Goal: Complete application form: Complete application form

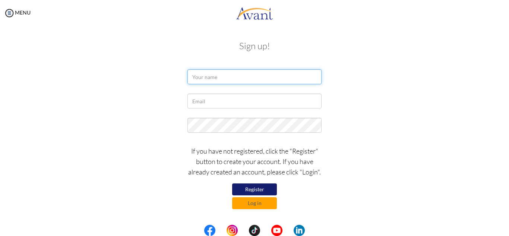
click at [245, 75] on input "text" at bounding box center [255, 76] width 134 height 15
type input "n"
type input "\"
type input "Nur-Hassan Taricupan Jauhali"
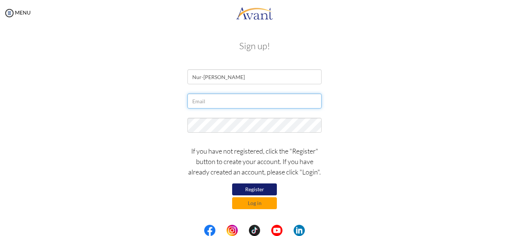
click at [233, 101] on input "text" at bounding box center [255, 101] width 134 height 15
type input "[EMAIL_ADDRESS][DOMAIN_NAME]"
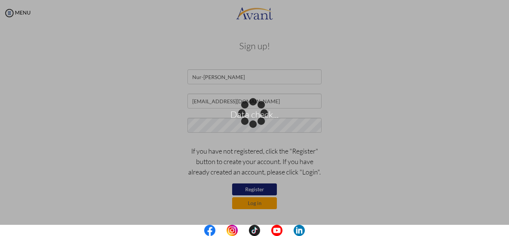
drag, startPoint x: 190, startPoint y: 133, endPoint x: 197, endPoint y: 125, distance: 10.7
click at [197, 125] on p "Data check..." at bounding box center [254, 118] width 509 height 18
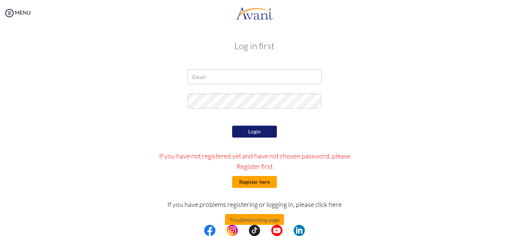
click at [257, 179] on button "Register here" at bounding box center [254, 182] width 45 height 12
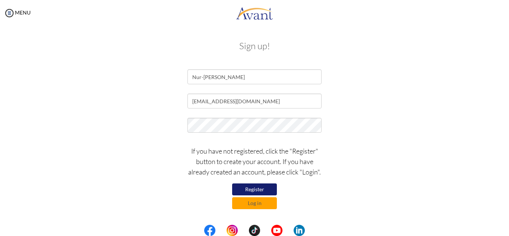
click at [257, 188] on button "Register" at bounding box center [254, 189] width 45 height 12
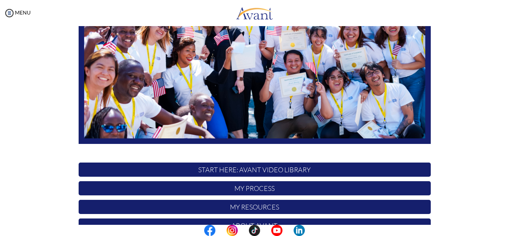
scroll to position [123, 0]
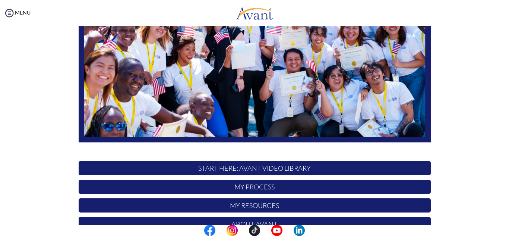
click at [268, 169] on p "START HERE: Avant Video Library" at bounding box center [255, 168] width 352 height 14
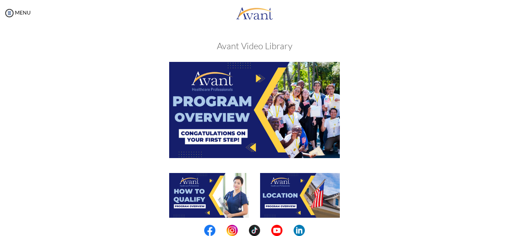
click at [252, 79] on img at bounding box center [254, 110] width 171 height 96
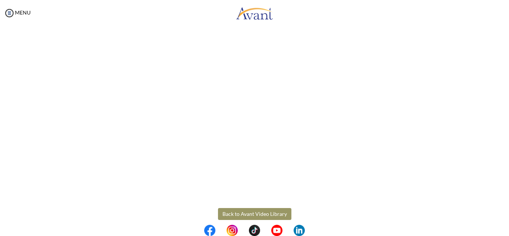
scroll to position [131, 0]
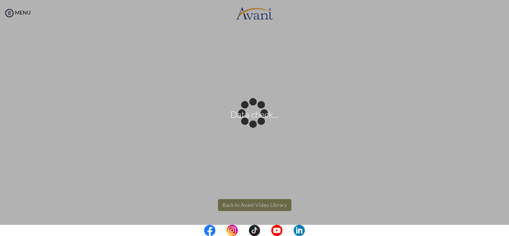
click at [261, 208] on body "Data check... Maintenance break. Please come back in 2 hours. MENU My Status Wh…" at bounding box center [254, 118] width 509 height 236
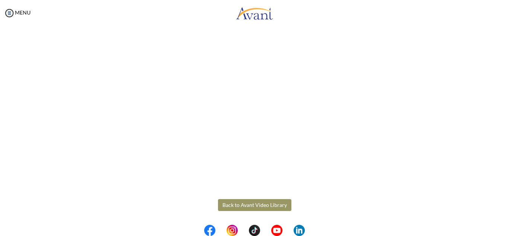
click at [267, 202] on button "Back to Avant Video Library" at bounding box center [254, 205] width 73 height 12
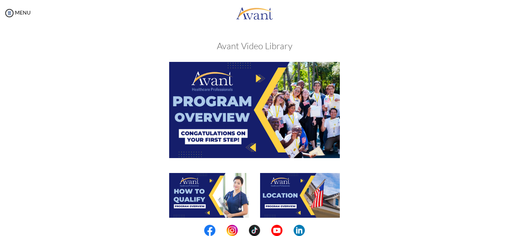
click at [208, 179] on img at bounding box center [209, 195] width 80 height 45
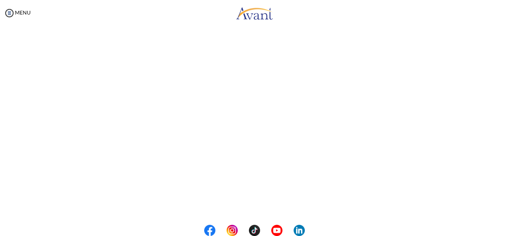
scroll to position [83, 0]
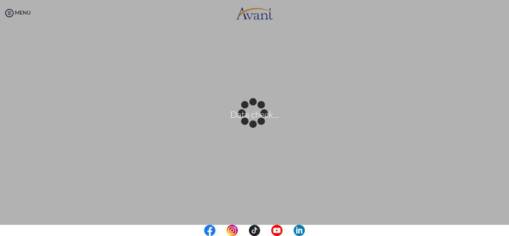
click at [504, 230] on center at bounding box center [254, 230] width 509 height 11
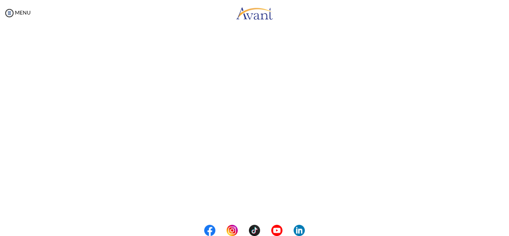
click at [507, 226] on center at bounding box center [254, 230] width 509 height 11
click at [507, 228] on center at bounding box center [254, 230] width 509 height 11
click at [275, 212] on button "Back to Avant Video Library" at bounding box center [254, 213] width 73 height 12
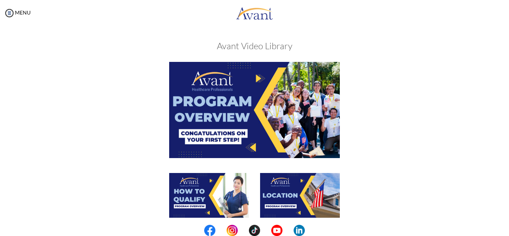
click at [279, 196] on img at bounding box center [300, 195] width 80 height 45
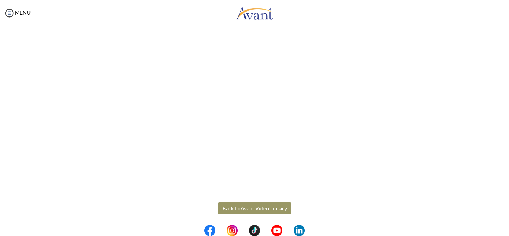
scroll to position [131, 0]
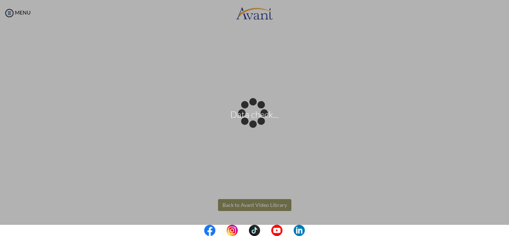
click at [246, 204] on body "Data check... Maintenance break. Please come back in 2 hours. MENU My Status Wh…" at bounding box center [254, 118] width 509 height 236
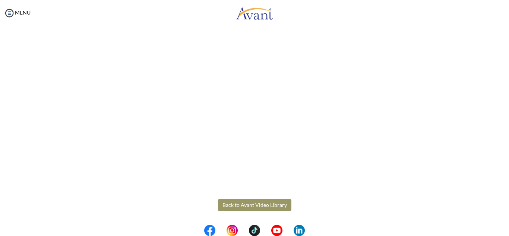
click at [273, 209] on button "Back to Avant Video Library" at bounding box center [254, 205] width 73 height 12
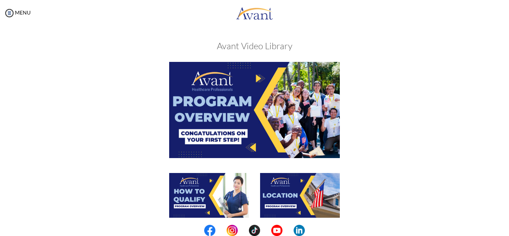
scroll to position [277, 0]
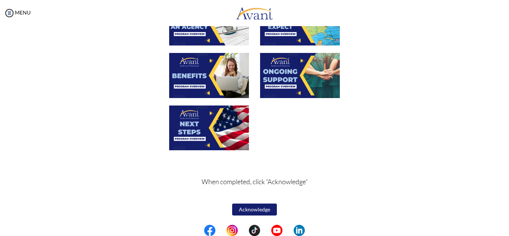
click at [262, 208] on button "Acknowledge" at bounding box center [254, 210] width 45 height 12
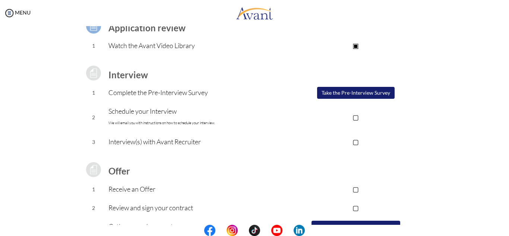
scroll to position [67, 0]
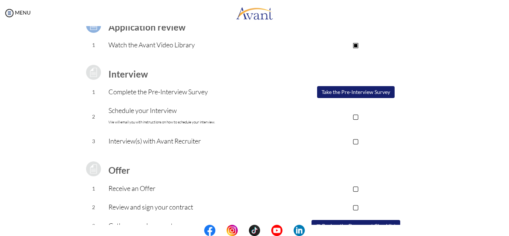
click at [356, 118] on p "▢" at bounding box center [356, 116] width 150 height 10
click at [356, 143] on p "▢" at bounding box center [356, 141] width 150 height 10
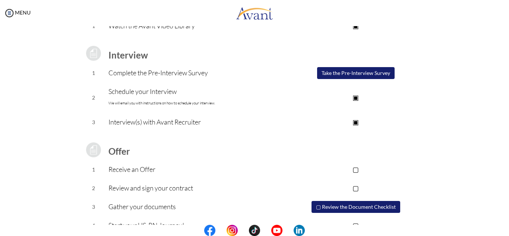
scroll to position [87, 0]
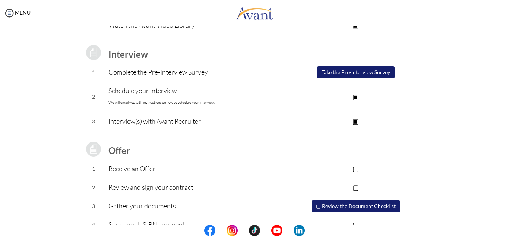
click at [336, 71] on button "Take the Pre-Interview Survey" at bounding box center [356, 72] width 78 height 12
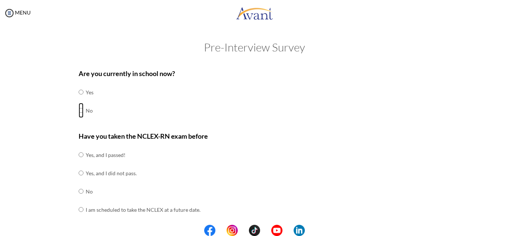
click at [79, 109] on input "radio" at bounding box center [81, 110] width 5 height 15
radio input "true"
click at [79, 155] on input "radio" at bounding box center [81, 154] width 5 height 15
radio input "true"
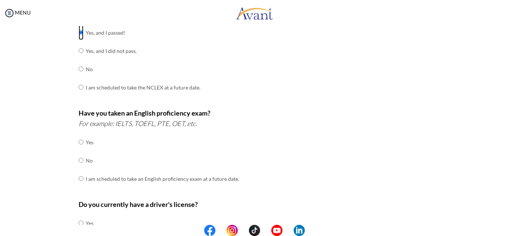
scroll to position [128, 0]
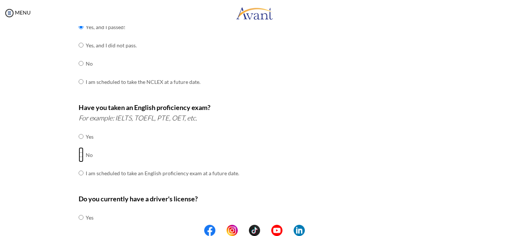
click at [79, 156] on input "radio" at bounding box center [81, 154] width 5 height 15
radio input "true"
click at [79, 217] on input "radio" at bounding box center [81, 217] width 5 height 15
radio input "true"
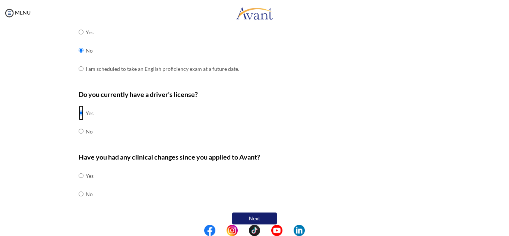
scroll to position [234, 0]
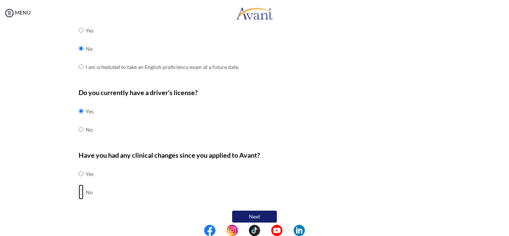
click at [79, 193] on input "radio" at bounding box center [81, 192] width 5 height 15
radio input "true"
click at [255, 214] on button "Next" at bounding box center [254, 217] width 45 height 12
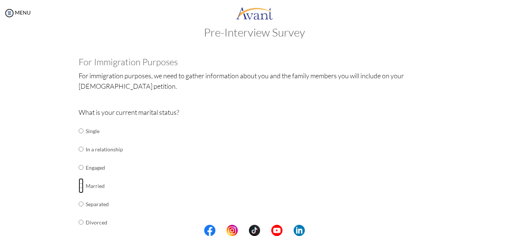
click at [79, 187] on input "radio" at bounding box center [81, 185] width 5 height 15
radio input "true"
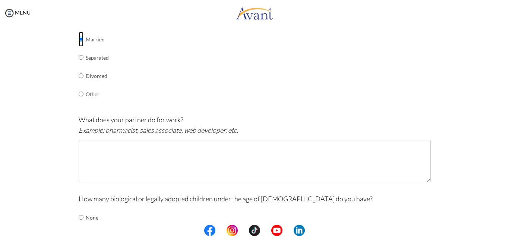
scroll to position [163, 0]
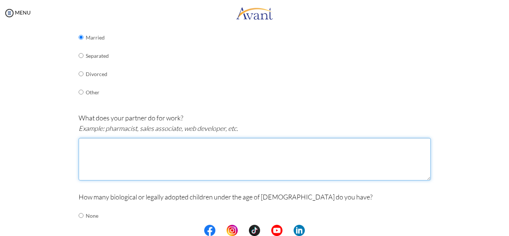
click at [282, 147] on textarea at bounding box center [255, 159] width 352 height 43
type textarea "s"
type textarea "A"
type textarea "s"
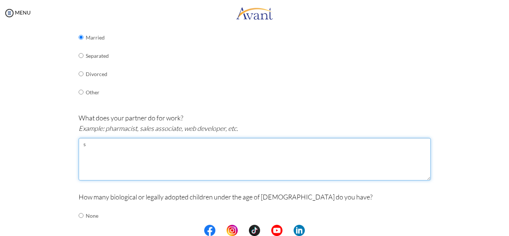
click at [282, 147] on textarea "s" at bounding box center [255, 159] width 352 height 43
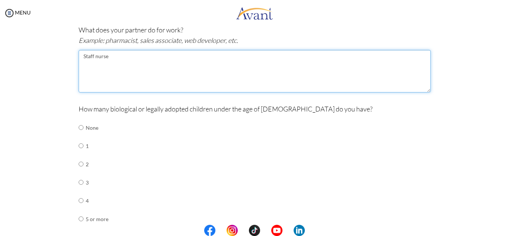
scroll to position [259, 0]
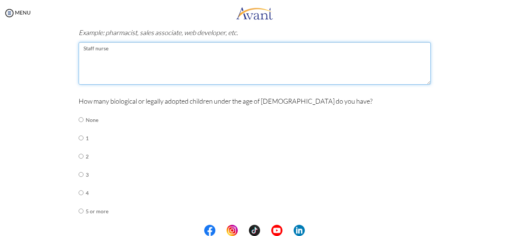
type textarea "Staff nurse"
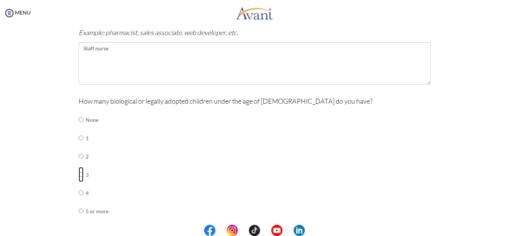
click at [79, 177] on input "radio" at bounding box center [81, 174] width 5 height 15
radio input "true"
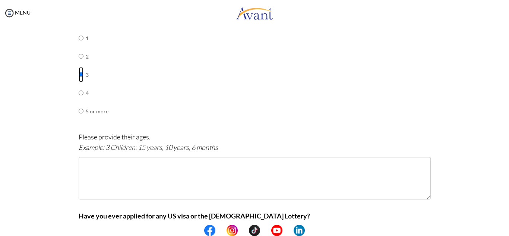
scroll to position [361, 0]
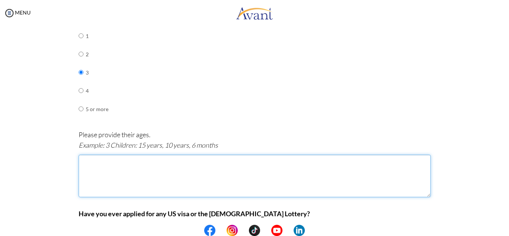
click at [202, 169] on textarea at bounding box center [255, 176] width 352 height 43
type textarea "4"
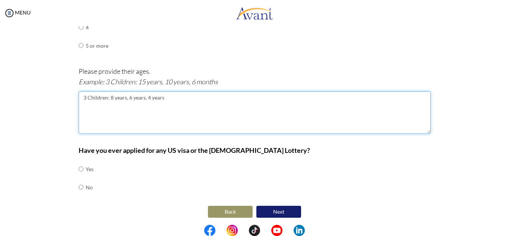
scroll to position [427, 0]
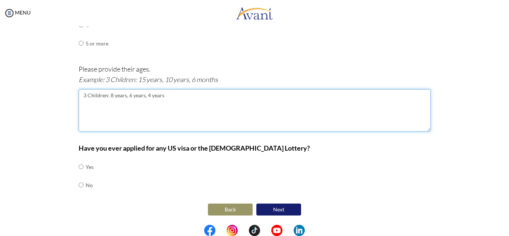
type textarea "3 Children: 8 years, 6 years, 4 years"
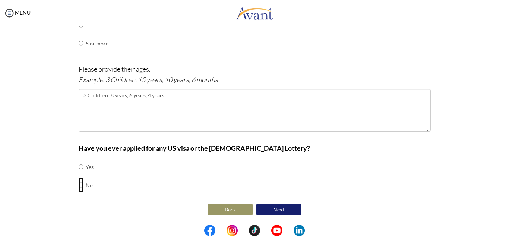
click at [79, 185] on input "radio" at bounding box center [81, 184] width 5 height 15
radio input "true"
click at [272, 209] on button "Next" at bounding box center [279, 210] width 45 height 12
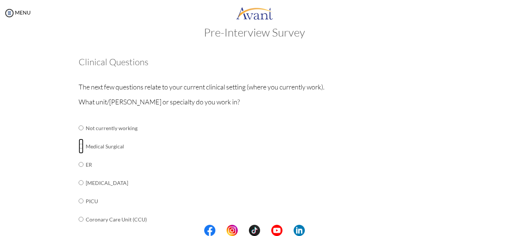
click at [79, 146] on input "radio" at bounding box center [81, 146] width 5 height 15
radio input "true"
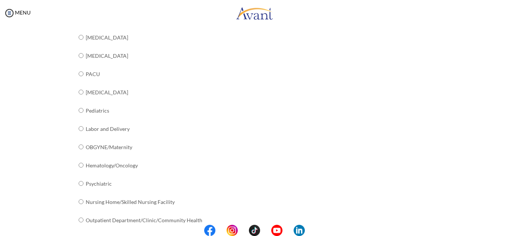
scroll to position [305, 0]
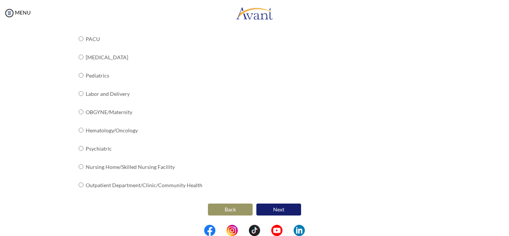
click at [281, 213] on button "Next" at bounding box center [279, 210] width 45 height 12
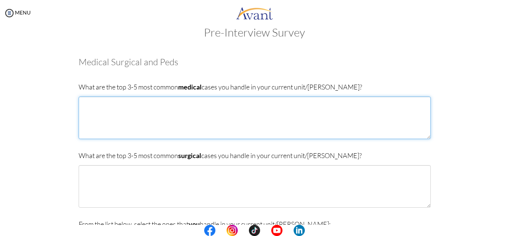
click at [171, 107] on textarea at bounding box center [255, 118] width 352 height 43
click at [171, 107] on textarea "renal disorders [MEDICAL_DATA] such as diabetic patients" at bounding box center [255, 118] width 352 height 43
click at [128, 104] on textarea "renal disorders such CKD, ESRD [MEDICAL_DATA] such as diabetic patients" at bounding box center [255, 118] width 352 height 43
click at [187, 112] on textarea "renal disorders such AKI, CKD, ESRD [MEDICAL_DATA] such as diabetic patients" at bounding box center [255, 118] width 352 height 43
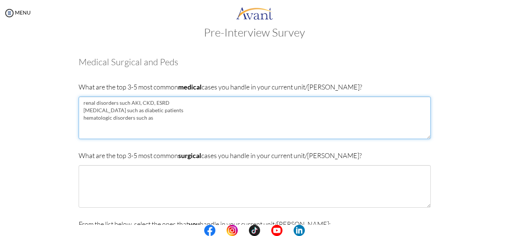
click at [128, 104] on textarea "renal disorders such AKI, CKD, ESRD [MEDICAL_DATA] such as diabetic patients he…" at bounding box center [255, 118] width 352 height 43
click at [161, 113] on textarea "renal disorders such as AKI, CKD, ESRD [MEDICAL_DATA] such as diabetic patients…" at bounding box center [255, 118] width 352 height 43
click at [162, 113] on textarea "renal disorders such as AKI, CKD, ESRD [MEDICAL_DATA] such as diabetic patients…" at bounding box center [255, 118] width 352 height 43
click at [185, 111] on textarea "renal disorders such as AKI, CKD, ESRD [MEDICAL_DATA] such as diabetic patients…" at bounding box center [255, 118] width 352 height 43
click at [183, 119] on textarea "renal disorders such as AKI, CKD, ESRD [MEDICAL_DATA] such as diabetic patients…" at bounding box center [255, 118] width 352 height 43
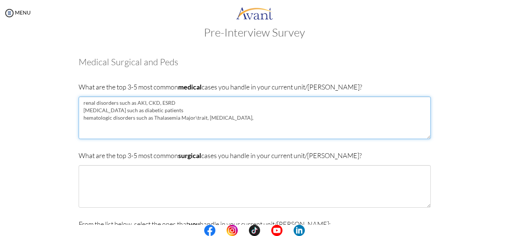
click at [187, 102] on textarea "renal disorders such as AKI, CKD, ESRD [MEDICAL_DATA] such as diabetic patients…" at bounding box center [255, 118] width 352 height 43
click at [233, 118] on textarea "renal disorders such as AKI, CKD, ESRD on HD [MEDICAL_DATA] such as diabetic pa…" at bounding box center [255, 118] width 352 height 43
click at [158, 127] on textarea "renal disorders such as AKI, CKD, ESRD on HD [MEDICAL_DATA] such as diabetic pa…" at bounding box center [255, 118] width 352 height 43
click at [212, 126] on textarea "renal disorders such as AKI, CKD, ESRD on HD [MEDICAL_DATA] such as diabetic pa…" at bounding box center [255, 118] width 352 height 43
click at [220, 126] on textarea "renal disorders such as AKI, CKD, ESRD on HD [MEDICAL_DATA] such as diabetic pa…" at bounding box center [255, 118] width 352 height 43
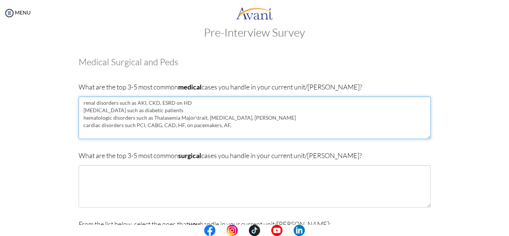
click at [181, 126] on textarea "renal disorders such as AKI, CKD, ESRD on HD [MEDICAL_DATA] such as diabetic pa…" at bounding box center [255, 118] width 352 height 43
click at [249, 126] on textarea "renal disorders such as AKI, CKD, ESRD on HD [MEDICAL_DATA] such as diabetic pa…" at bounding box center [255, 118] width 352 height 43
click at [199, 126] on textarea "renal disorders such as AKI, CKD, ESRD on HD [MEDICAL_DATA] such as diabetic pa…" at bounding box center [255, 118] width 352 height 43
click at [223, 127] on textarea "renal disorders such as AKI, CKD, ESRD on HD [MEDICAL_DATA] such as diabetic pa…" at bounding box center [255, 118] width 352 height 43
type textarea "renal disorders such as AKI, CKD, ESRD on HD [MEDICAL_DATA] such as diabetic pa…"
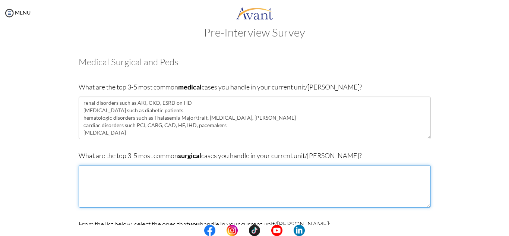
click at [213, 176] on textarea at bounding box center [255, 186] width 352 height 43
click at [98, 188] on textarea "[MEDICAL_DATA] [MEDICAL_DATA] anteroir resection defunctioning [MEDICAL_DATA]" at bounding box center [255, 186] width 352 height 43
click at [94, 199] on textarea "[MEDICAL_DATA] [MEDICAL_DATA] anterior resection defunctioning [MEDICAL_DATA]" at bounding box center [255, 186] width 352 height 43
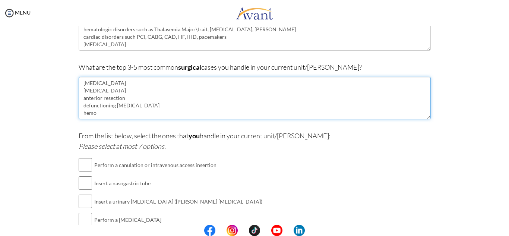
scroll to position [97, 0]
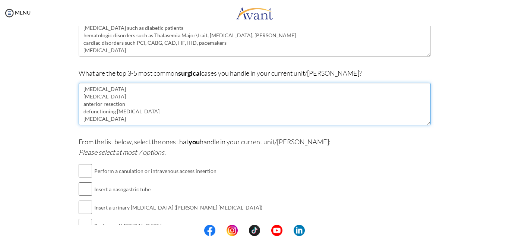
type textarea "[MEDICAL_DATA] [MEDICAL_DATA] anterior resection defunctioning [MEDICAL_DATA] […"
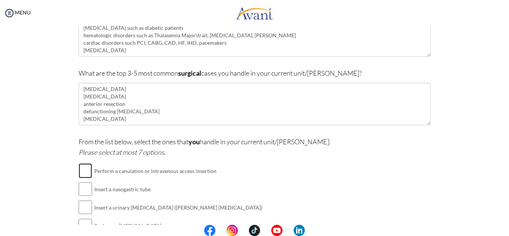
click at [83, 170] on input "checkbox" at bounding box center [85, 170] width 13 height 15
checkbox input "true"
click at [82, 189] on input "checkbox" at bounding box center [85, 189] width 13 height 15
checkbox input "true"
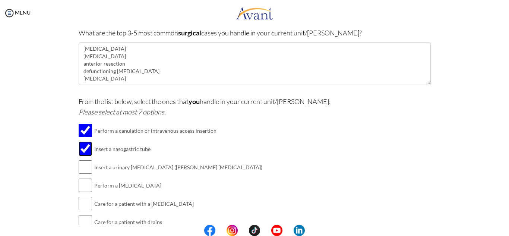
scroll to position [139, 0]
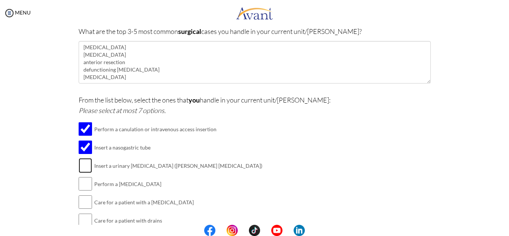
click at [83, 164] on input "checkbox" at bounding box center [85, 165] width 13 height 15
checkbox input "true"
click at [85, 194] on td at bounding box center [85, 202] width 13 height 18
click at [83, 183] on input "checkbox" at bounding box center [85, 183] width 13 height 15
checkbox input "true"
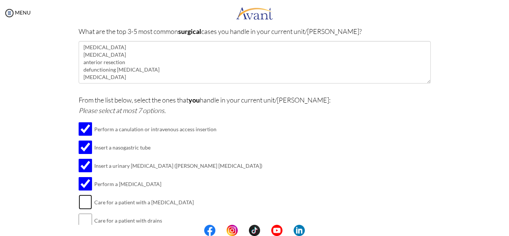
click at [80, 198] on input "checkbox" at bounding box center [85, 202] width 13 height 15
checkbox input "true"
click at [79, 220] on input "checkbox" at bounding box center [85, 220] width 13 height 15
checkbox input "true"
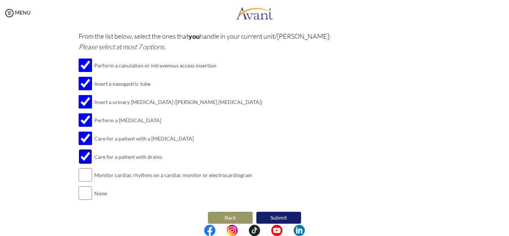
scroll to position [205, 0]
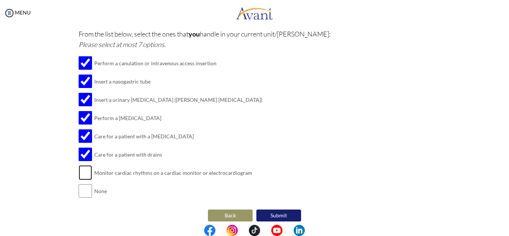
click at [82, 172] on input "checkbox" at bounding box center [85, 172] width 13 height 15
checkbox input "true"
click at [292, 214] on button "Submit" at bounding box center [279, 216] width 45 height 12
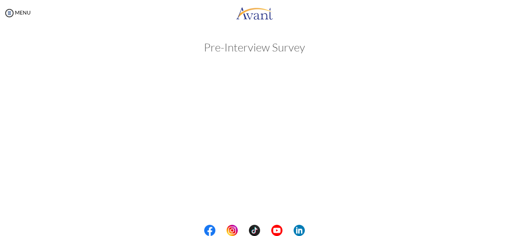
scroll to position [0, 0]
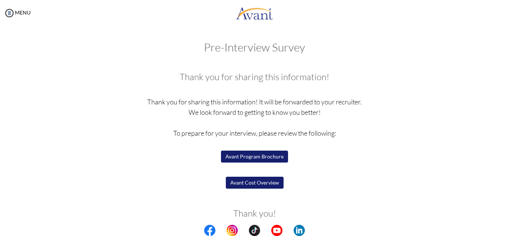
click at [266, 157] on button "Avant Program Brochure" at bounding box center [254, 157] width 67 height 12
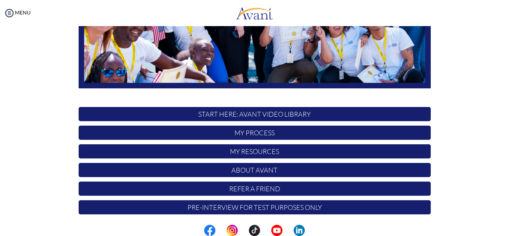
scroll to position [178, 0]
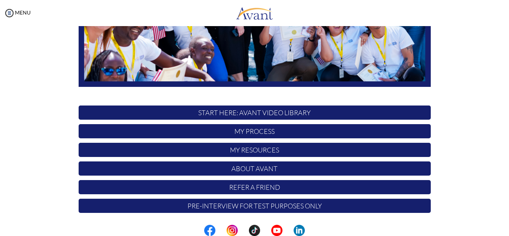
click at [252, 131] on p "My Process" at bounding box center [255, 131] width 352 height 14
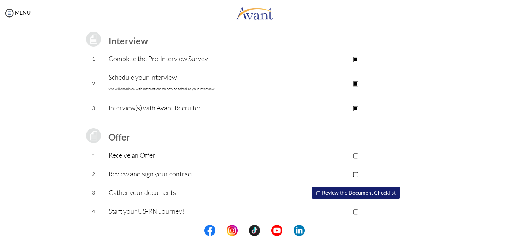
scroll to position [103, 0]
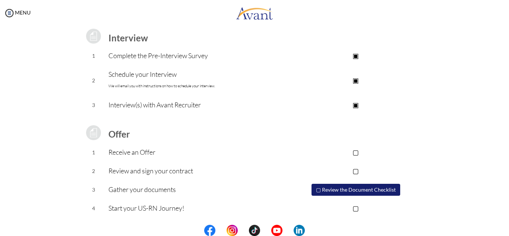
click at [358, 151] on p "▢" at bounding box center [356, 152] width 150 height 10
click at [364, 191] on button "▢ Review the Document Checklist" at bounding box center [356, 190] width 89 height 12
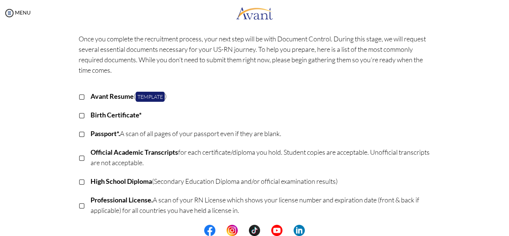
scroll to position [33, 0]
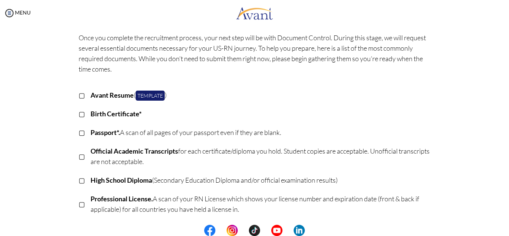
click at [79, 96] on p "▢" at bounding box center [82, 95] width 6 height 10
click at [142, 98] on link "Template" at bounding box center [150, 96] width 29 height 10
click at [81, 112] on p "▢" at bounding box center [82, 114] width 6 height 10
click at [79, 133] on p "▢" at bounding box center [82, 132] width 6 height 10
click at [80, 153] on p "▢" at bounding box center [82, 156] width 6 height 10
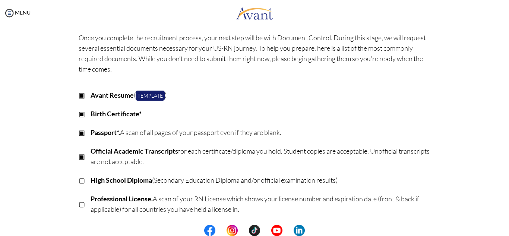
click at [75, 183] on div "Once you complete the recruitment process, your next step will be with Document…" at bounding box center [255, 218] width 364 height 378
click at [80, 182] on p "▢" at bounding box center [82, 180] width 6 height 10
click at [79, 205] on p "▢" at bounding box center [82, 204] width 6 height 10
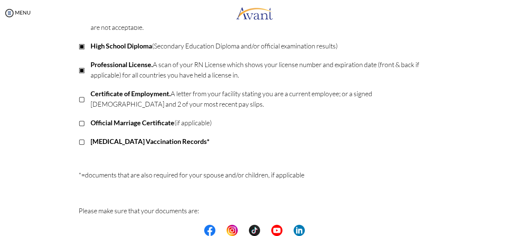
scroll to position [170, 0]
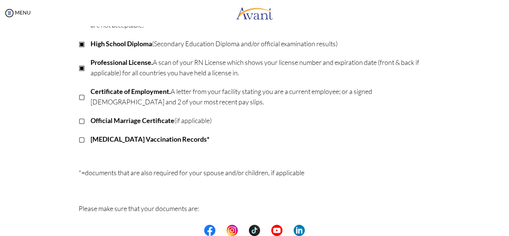
click at [73, 96] on div "Once you complete the recruitment process, your next step will be with Document…" at bounding box center [255, 81] width 364 height 378
click at [79, 97] on p "▢" at bounding box center [82, 96] width 6 height 10
click at [80, 119] on p "▢" at bounding box center [82, 120] width 6 height 10
click at [79, 141] on p "▢" at bounding box center [82, 139] width 6 height 10
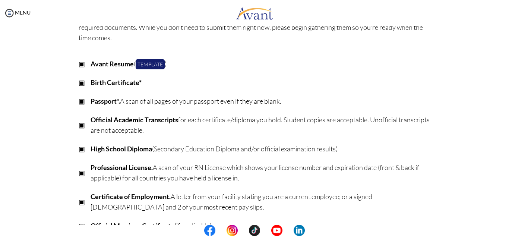
scroll to position [0, 0]
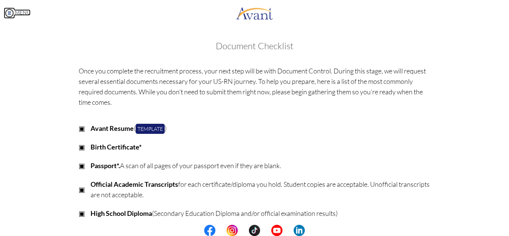
click at [10, 14] on img at bounding box center [9, 12] width 11 height 11
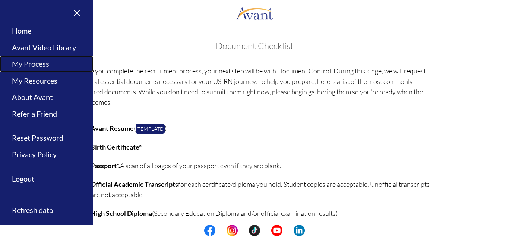
click at [36, 63] on link "My Process" at bounding box center [46, 64] width 93 height 17
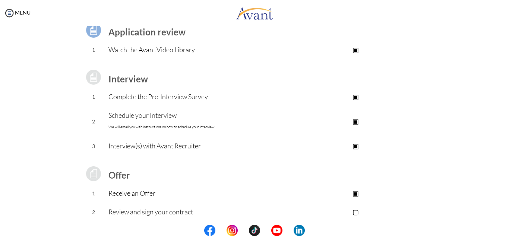
scroll to position [103, 0]
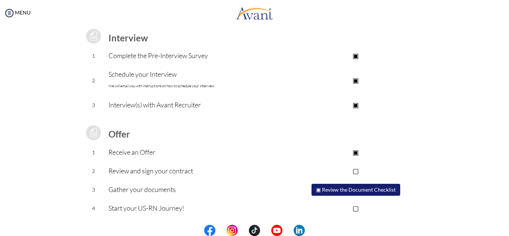
click at [152, 76] on p "Schedule your Interview We will email you with instructions on how to schedule …" at bounding box center [195, 80] width 173 height 22
click at [355, 78] on p "▣" at bounding box center [356, 80] width 150 height 10
click at [355, 78] on p "▢" at bounding box center [356, 80] width 150 height 10
click at [330, 79] on p "▣" at bounding box center [356, 80] width 150 height 10
click at [330, 79] on p "▢" at bounding box center [356, 80] width 150 height 10
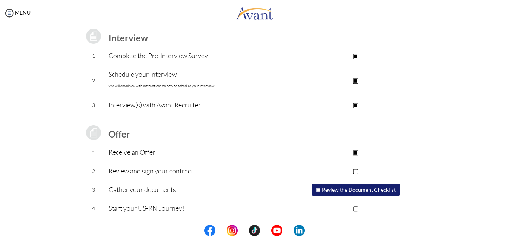
click at [286, 107] on p "▣" at bounding box center [356, 105] width 150 height 10
click at [10, 11] on img at bounding box center [9, 12] width 11 height 11
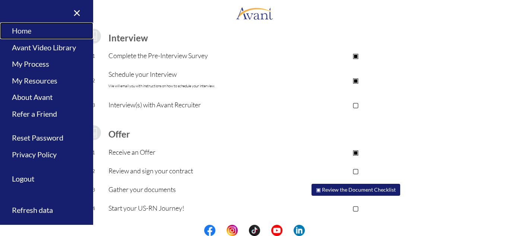
click at [19, 33] on link "Home" at bounding box center [46, 30] width 93 height 17
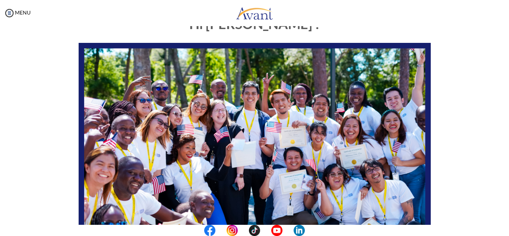
scroll to position [22, 0]
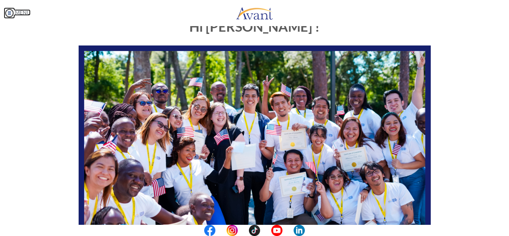
click at [7, 15] on img at bounding box center [9, 12] width 11 height 11
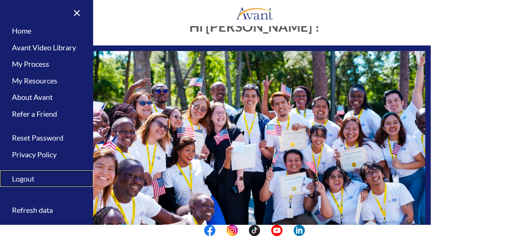
click at [23, 180] on link "Logout" at bounding box center [46, 178] width 93 height 17
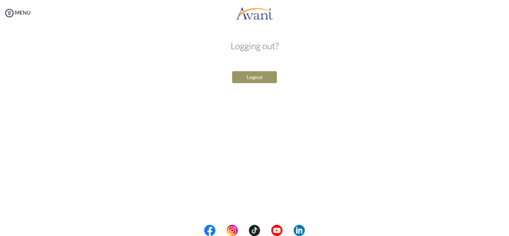
click at [250, 76] on button "Logout" at bounding box center [254, 77] width 45 height 12
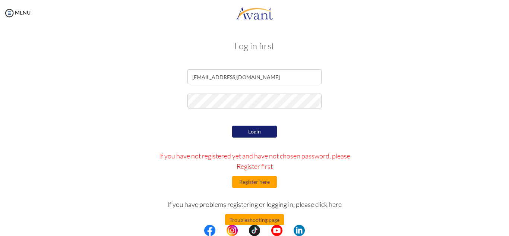
click at [243, 129] on button "Login" at bounding box center [254, 132] width 45 height 12
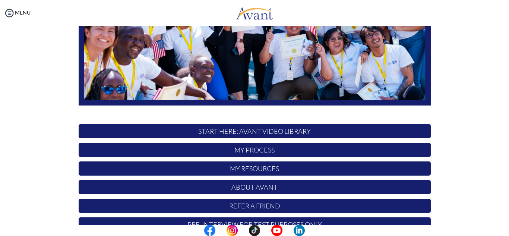
scroll to position [178, 0]
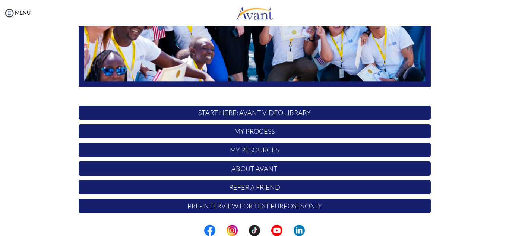
click at [309, 207] on p "Pre-Interview for test purposes only" at bounding box center [255, 206] width 352 height 14
